Goal: Register for event/course

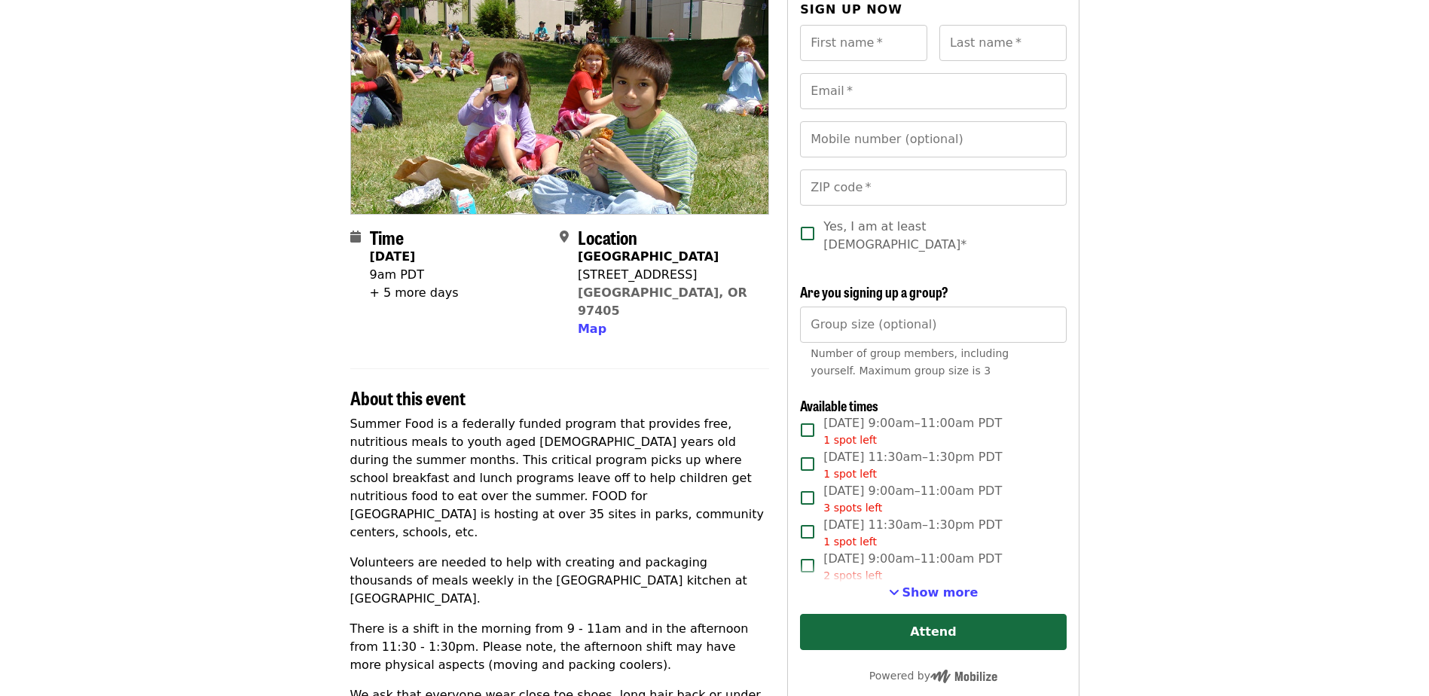
scroll to position [151, 0]
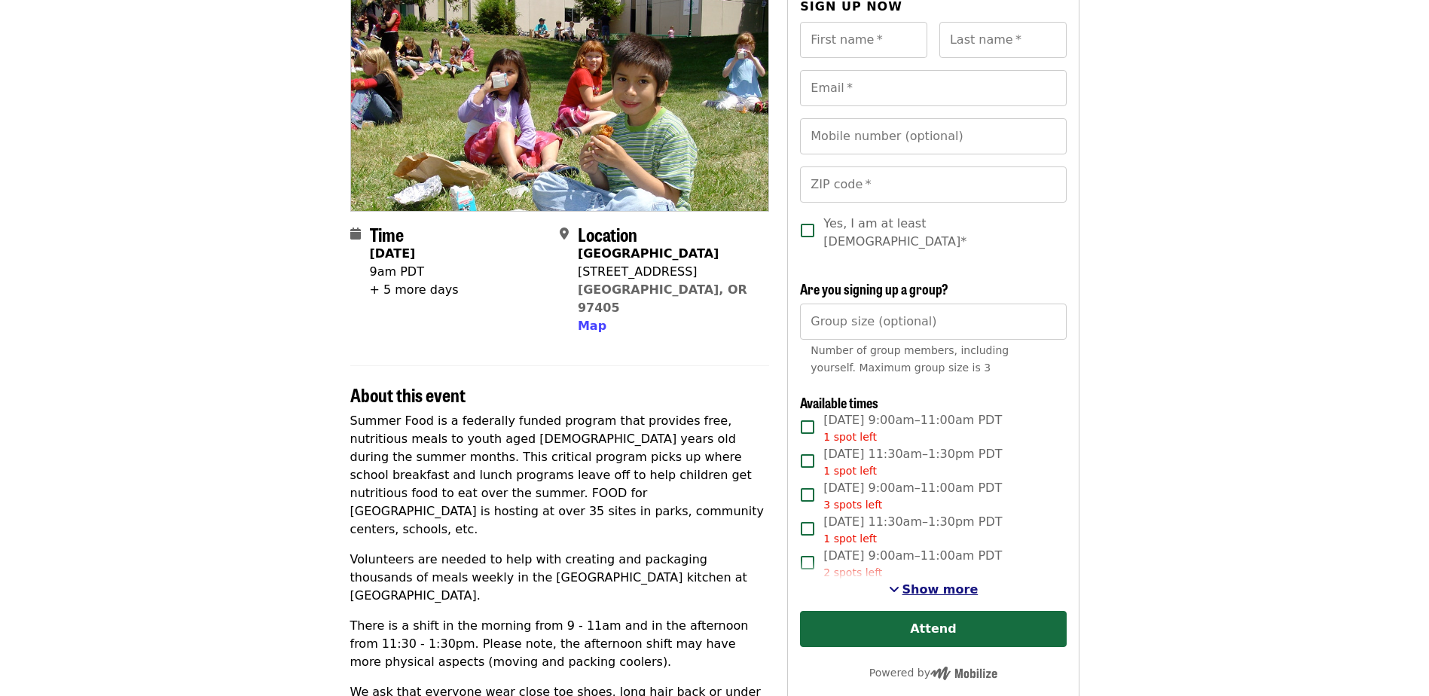
click at [947, 582] on span "Show more" at bounding box center [941, 589] width 76 height 14
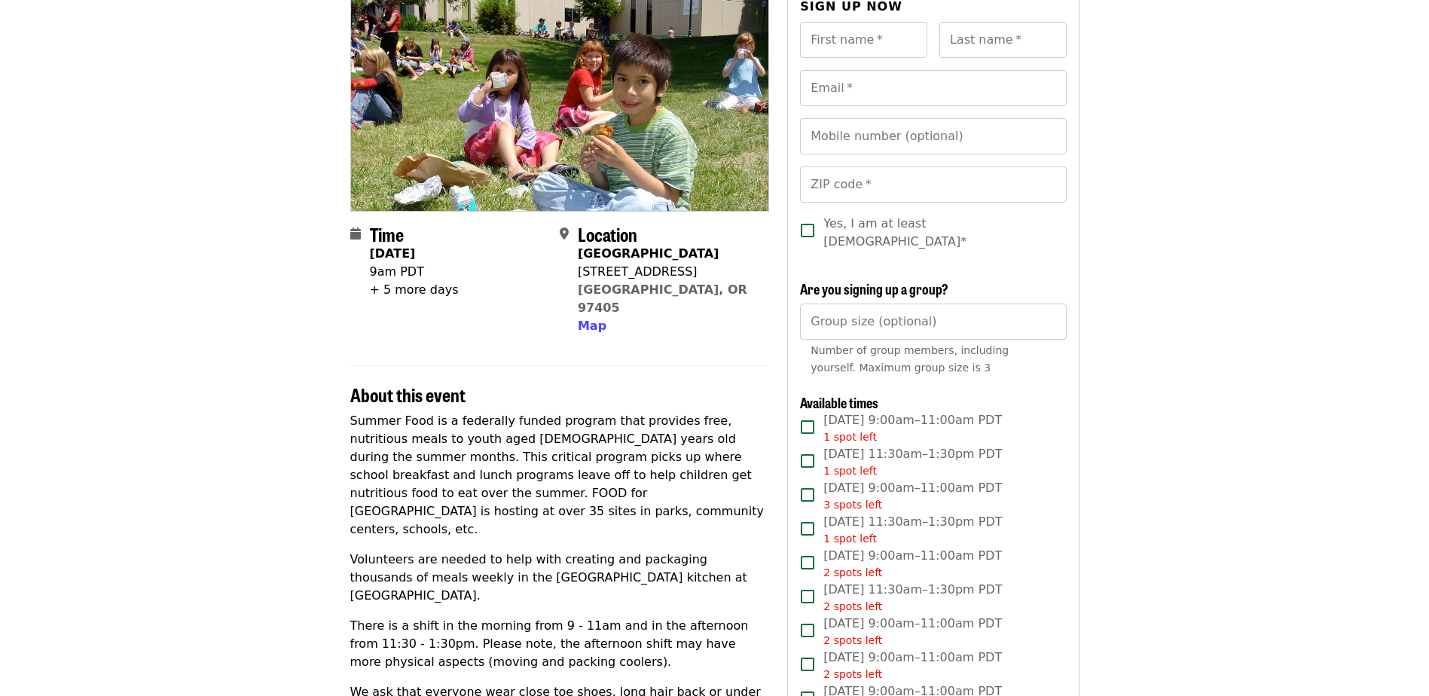
scroll to position [226, 0]
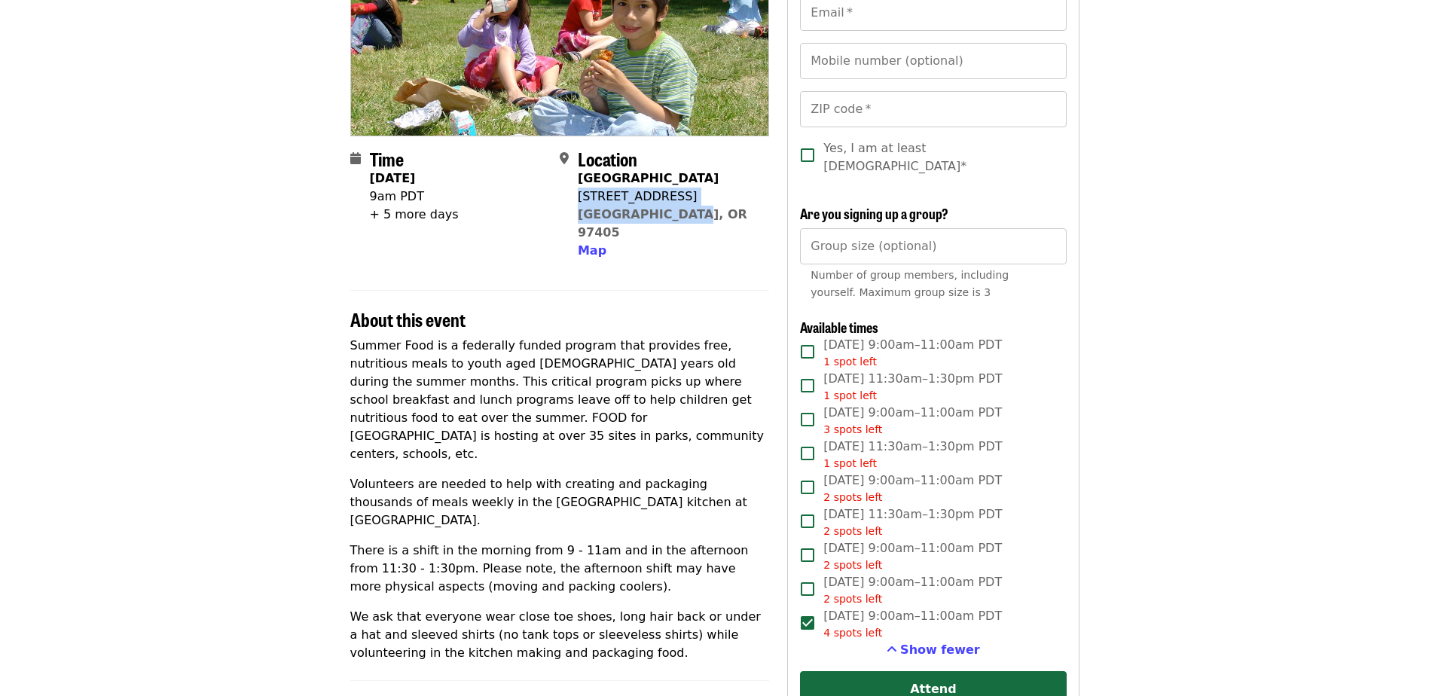
drag, startPoint x: 689, startPoint y: 215, endPoint x: 579, endPoint y: 198, distance: 111.2
click at [579, 198] on div "[GEOGRAPHIC_DATA] [STREET_ADDRESS] Map" at bounding box center [667, 215] width 179 height 90
copy span "[STREET_ADDRESS]"
click at [197, 234] on article "Summer Food Kitchen Volunteers Highest Priority Volunteer Shift Time [DATE] 9am…" at bounding box center [714, 507] width 1429 height 1334
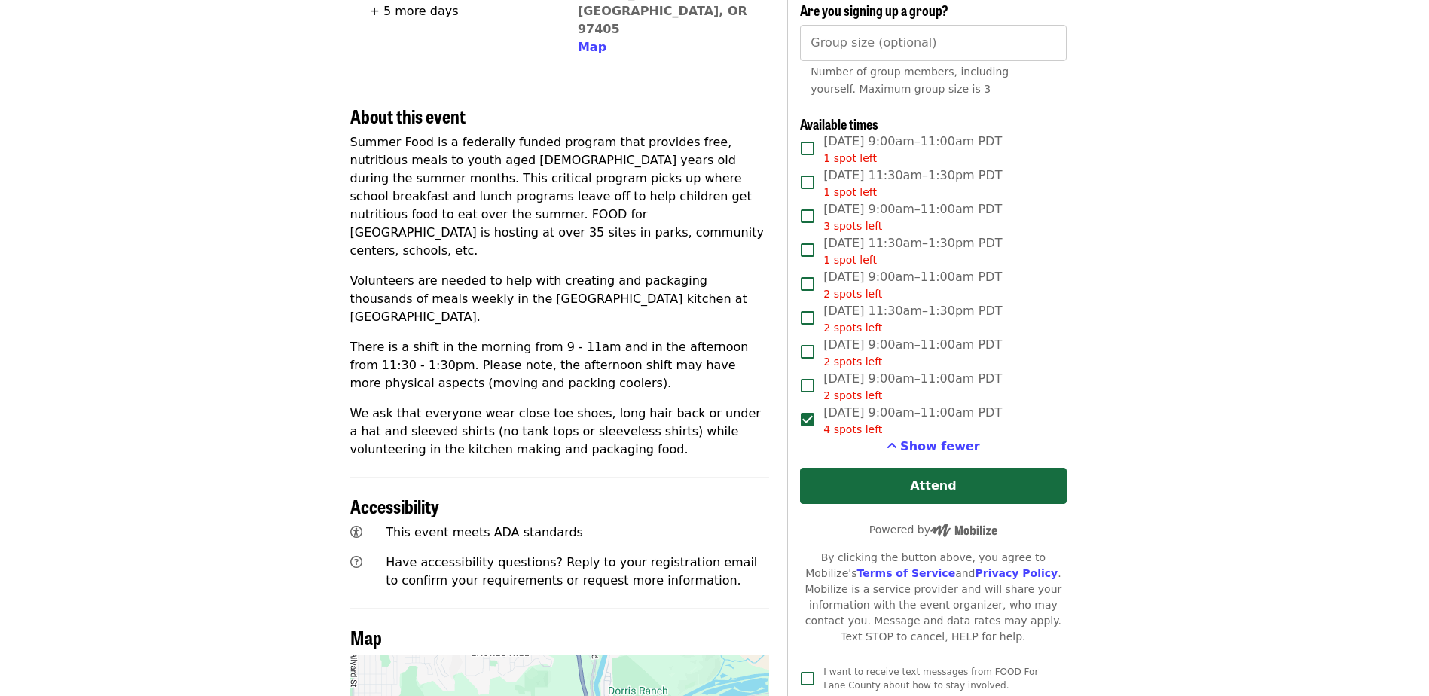
scroll to position [452, 0]
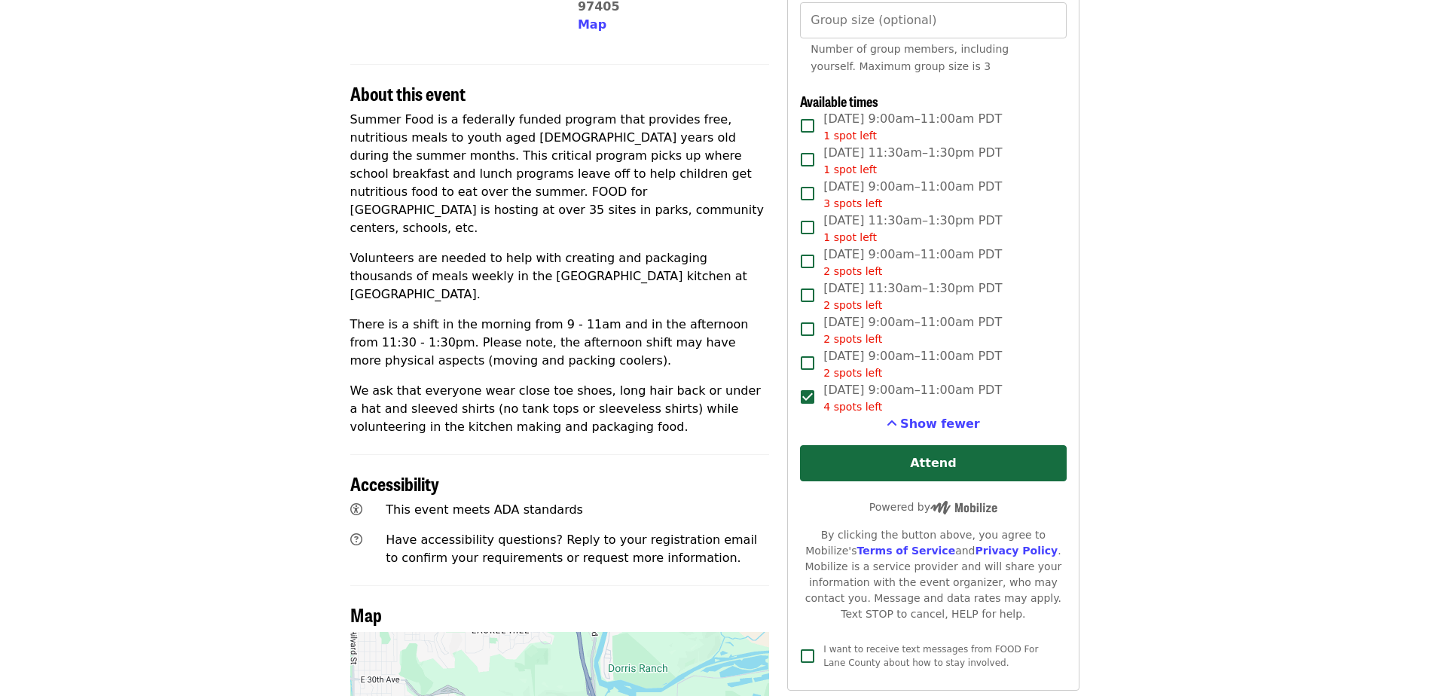
click at [417, 80] on span "About this event" at bounding box center [407, 93] width 115 height 26
click at [401, 80] on span "About this event" at bounding box center [407, 93] width 115 height 26
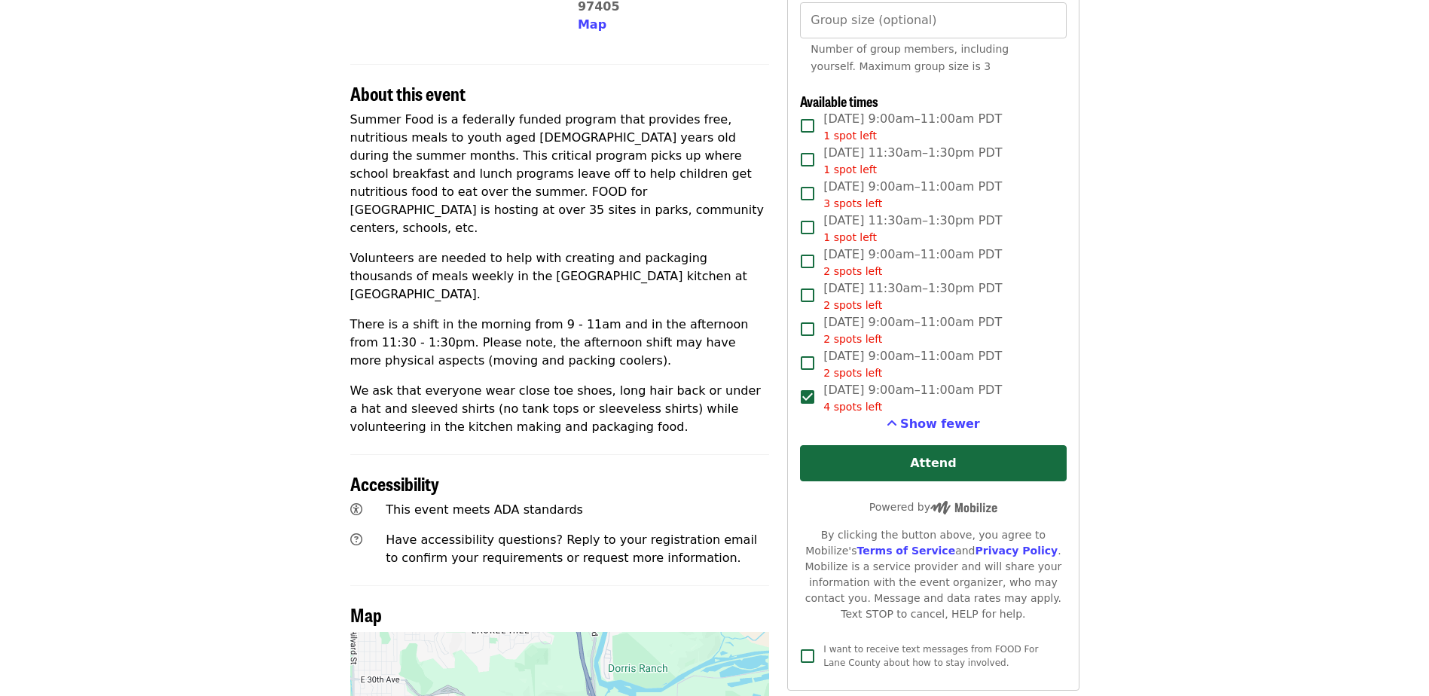
click at [281, 227] on article "Summer Food Kitchen Volunteers Highest Priority Volunteer Shift Time [DATE] 9am…" at bounding box center [714, 281] width 1429 height 1334
click at [504, 119] on p "Summer Food is a federally funded program that provides free, nutritious meals …" at bounding box center [560, 174] width 420 height 127
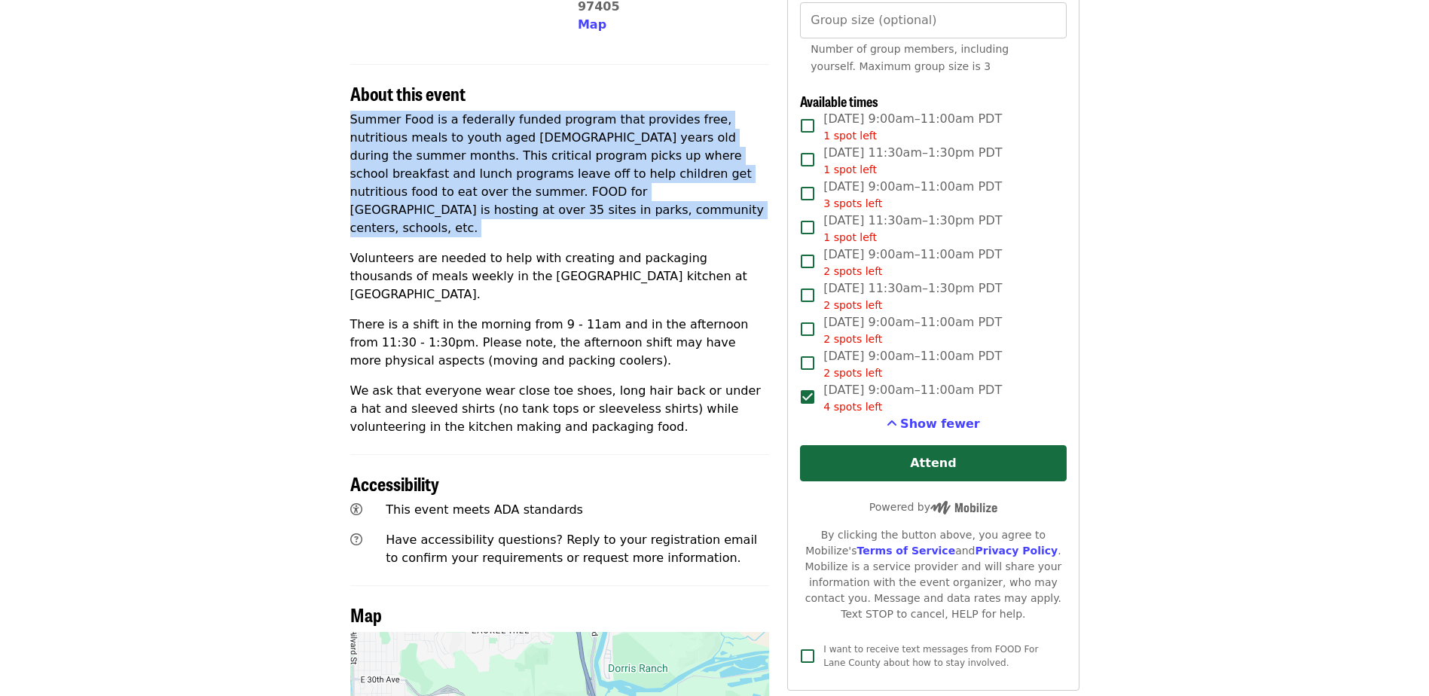
click at [504, 119] on p "Summer Food is a federally funded program that provides free, nutritious meals …" at bounding box center [560, 174] width 420 height 127
drag, startPoint x: 504, startPoint y: 119, endPoint x: 424, endPoint y: 113, distance: 80.1
click at [424, 113] on p "Summer Food is a federally funded program that provides free, nutritious meals …" at bounding box center [560, 174] width 420 height 127
